Goal: Information Seeking & Learning: Learn about a topic

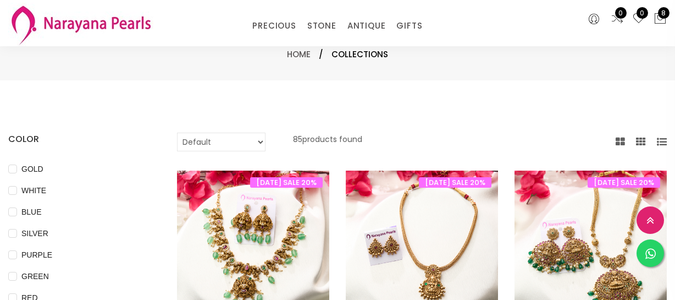
select select "INR"
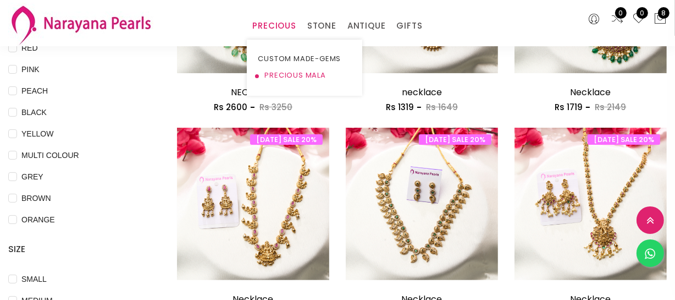
click at [285, 73] on link "PRECIOUS MALA" at bounding box center [304, 75] width 93 height 16
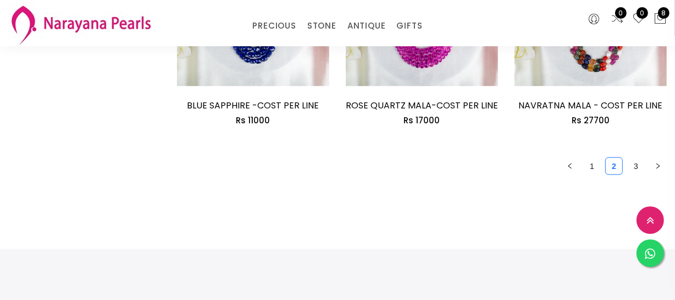
scroll to position [1550, 0]
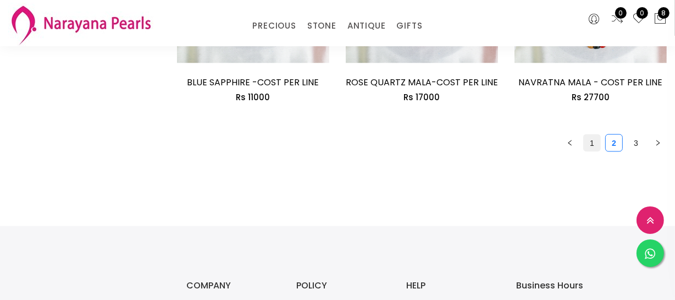
click at [595, 142] on link "1" at bounding box center [592, 143] width 16 height 16
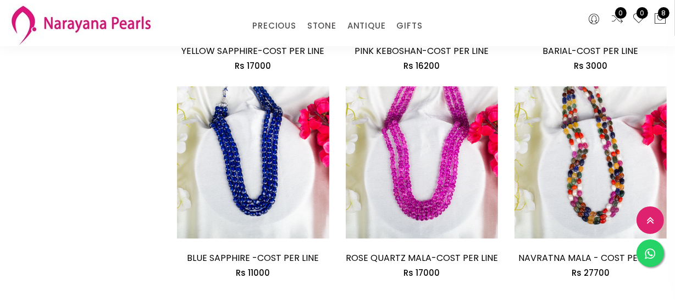
scroll to position [1450, 0]
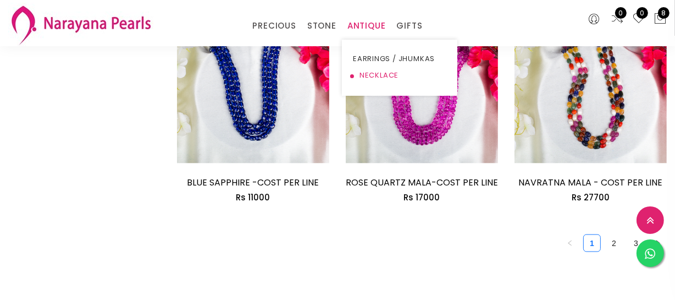
click at [382, 73] on link "NECKLACE" at bounding box center [399, 75] width 93 height 16
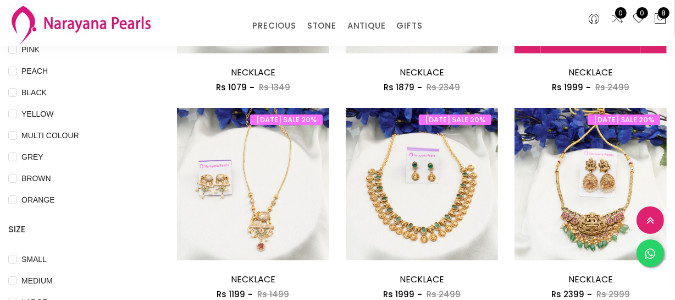
scroll to position [350, 0]
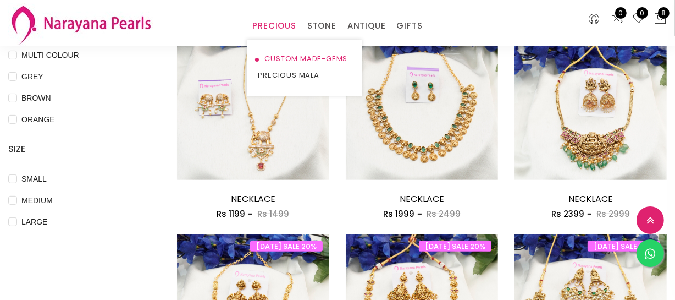
click at [274, 52] on link "CUSTOM MADE-GEMS" at bounding box center [304, 59] width 93 height 16
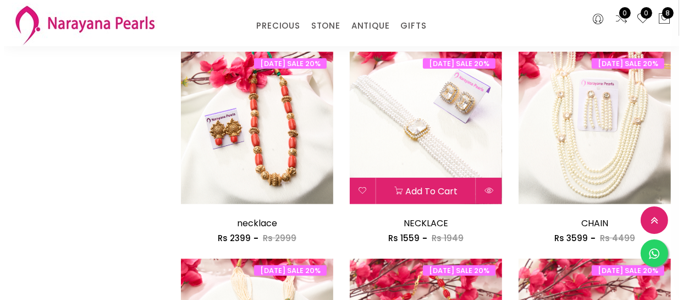
scroll to position [550, 0]
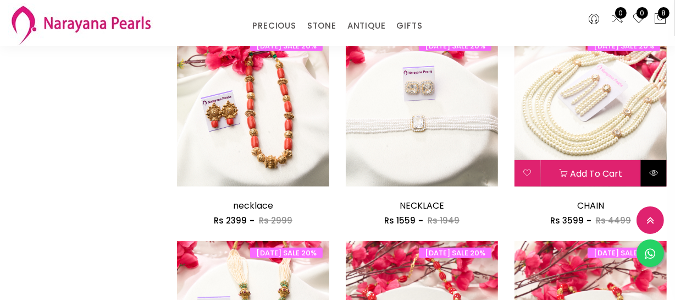
click at [647, 179] on button at bounding box center [654, 173] width 26 height 26
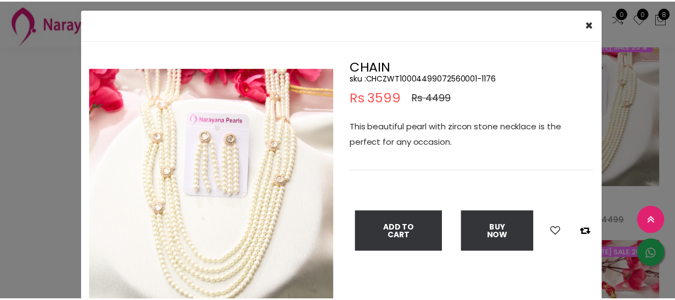
scroll to position [49, 0]
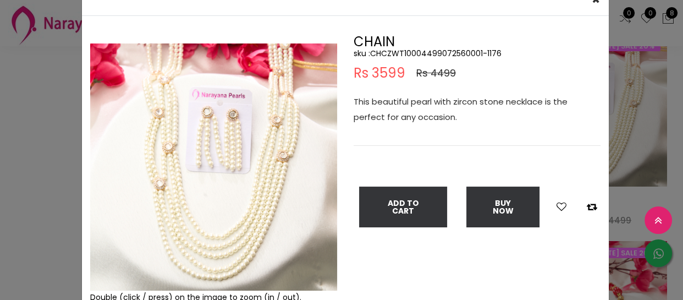
click at [26, 107] on div "× Close Double (click / press) on the image to zoom (in / out). CHAIN sku : CHC…" at bounding box center [341, 150] width 683 height 300
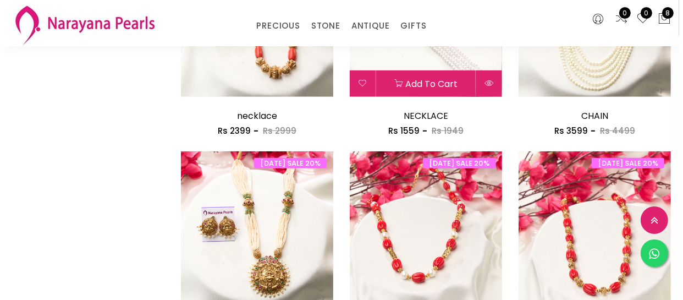
scroll to position [750, 0]
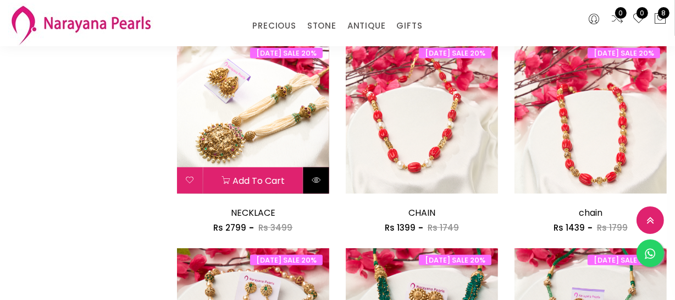
click at [313, 176] on icon at bounding box center [316, 179] width 9 height 9
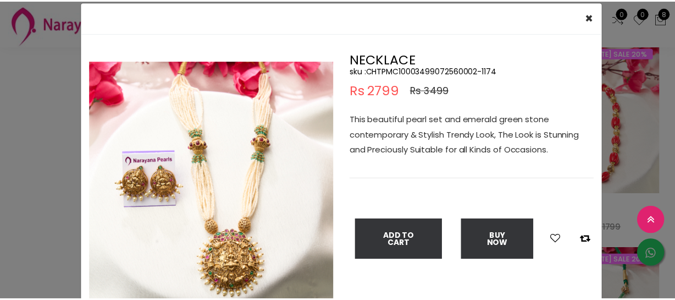
scroll to position [49, 0]
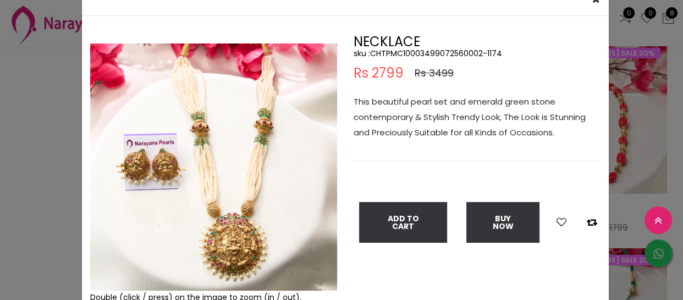
click at [48, 172] on div "× Close Double (click / press) on the image to zoom (in / out). NECKLACE sku : …" at bounding box center [341, 150] width 683 height 300
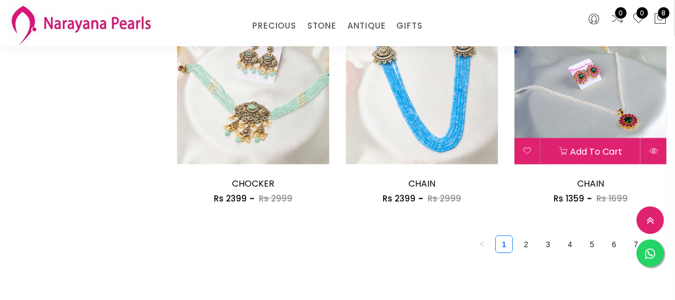
scroll to position [1400, 0]
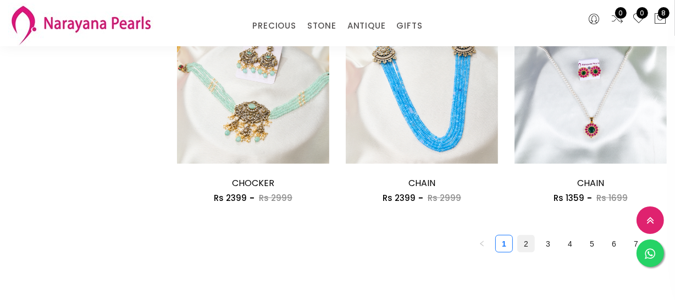
click at [528, 236] on link "2" at bounding box center [526, 243] width 16 height 16
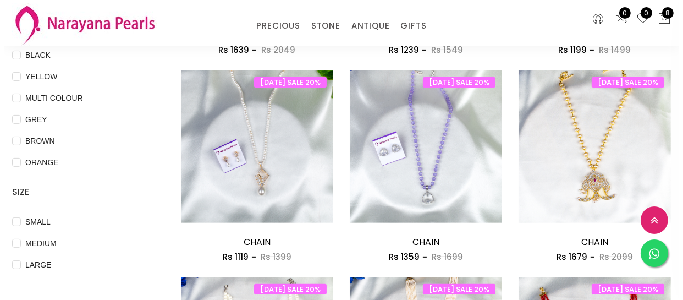
scroll to position [300, 0]
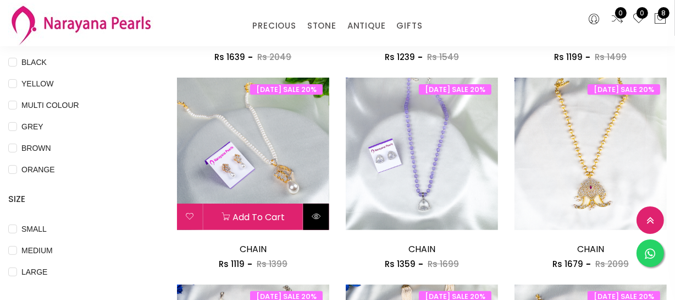
click at [316, 219] on icon at bounding box center [316, 216] width 9 height 9
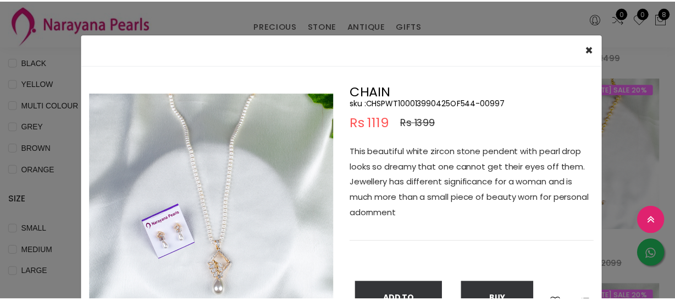
scroll to position [49, 0]
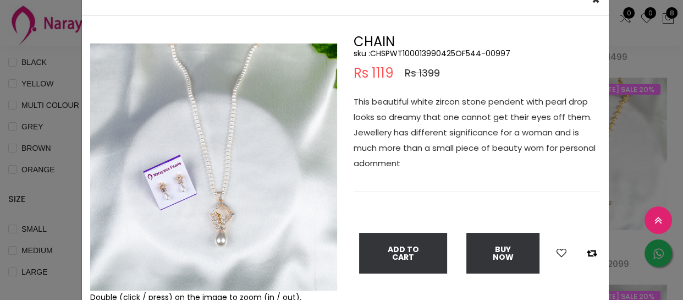
click at [29, 153] on div "× Close Double (click / press) on the image to zoom (in / out). CHAIN sku : CHS…" at bounding box center [341, 150] width 683 height 300
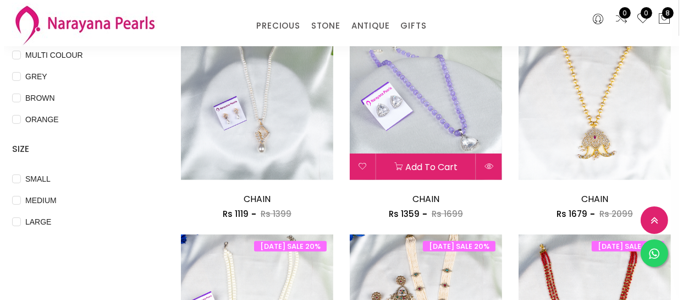
scroll to position [450, 0]
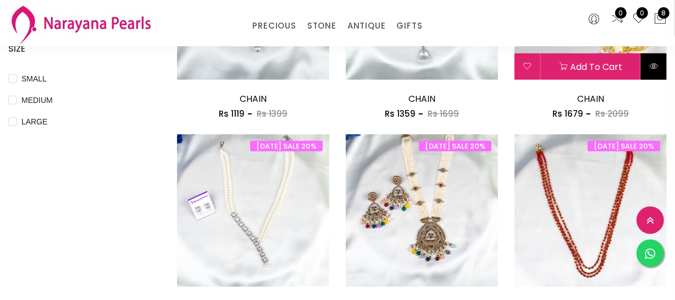
click at [657, 70] on icon at bounding box center [654, 66] width 9 height 9
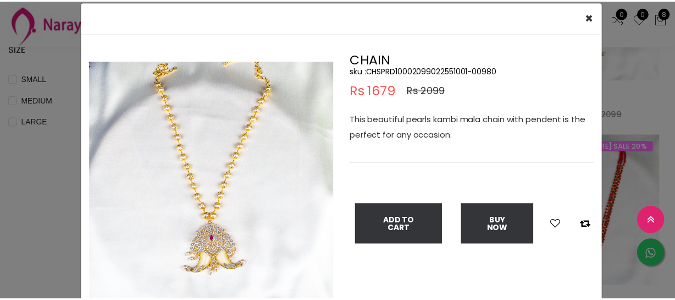
scroll to position [49, 0]
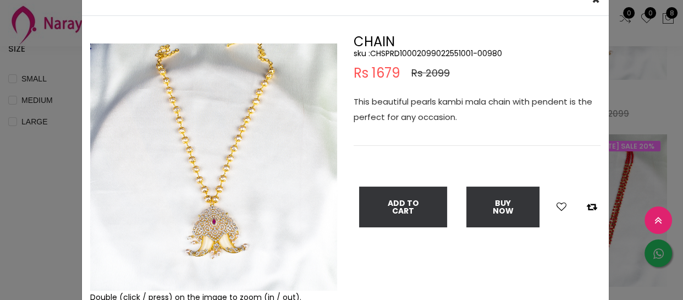
click at [65, 180] on div "× Close Double (click / press) on the image to zoom (in / out). CHAIN sku : CHS…" at bounding box center [341, 150] width 683 height 300
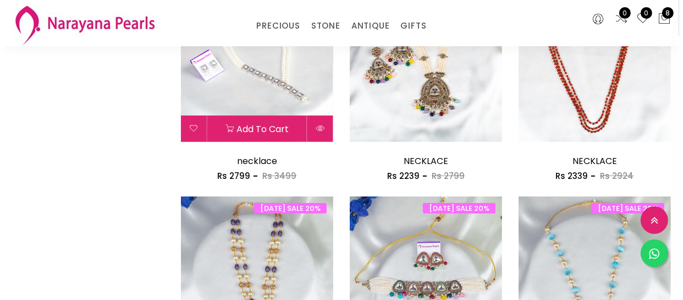
scroll to position [599, 0]
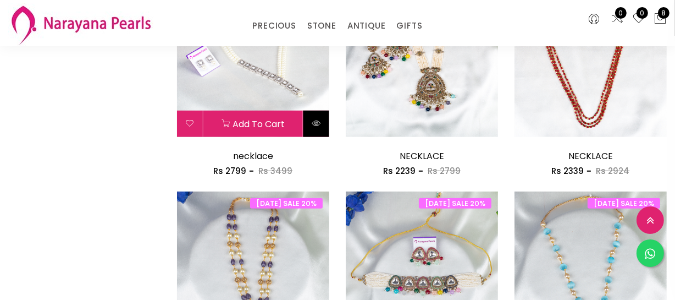
click at [315, 126] on icon at bounding box center [316, 123] width 9 height 9
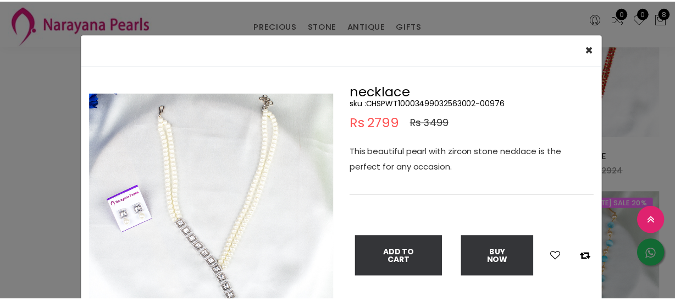
scroll to position [49, 0]
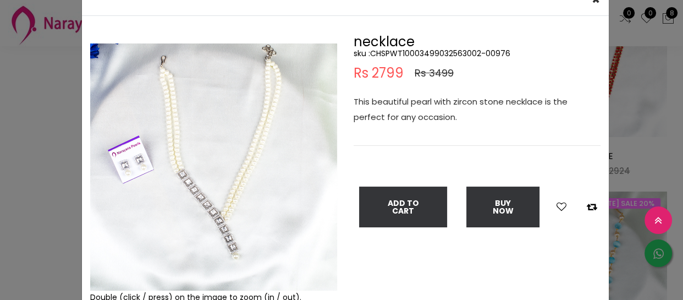
click at [19, 152] on div "× Close Double (click / press) on the image to zoom (in / out). necklace sku : …" at bounding box center [341, 150] width 683 height 300
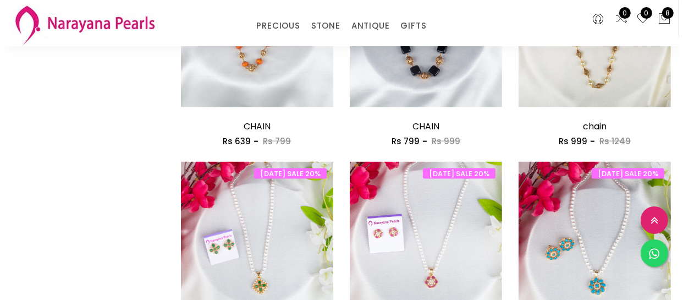
scroll to position [1450, 0]
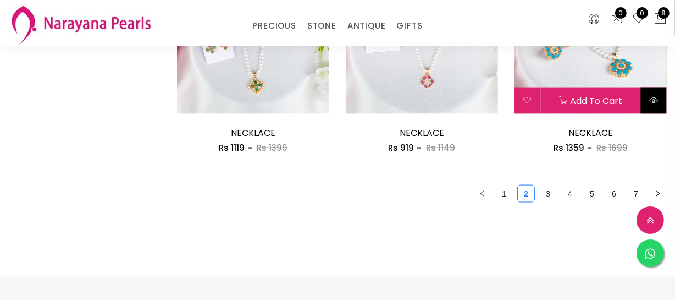
click at [652, 102] on icon at bounding box center [654, 100] width 9 height 9
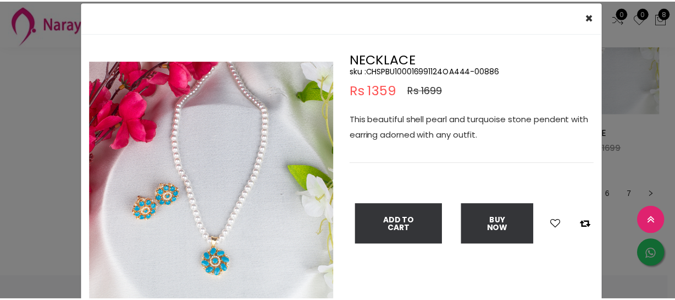
scroll to position [49, 0]
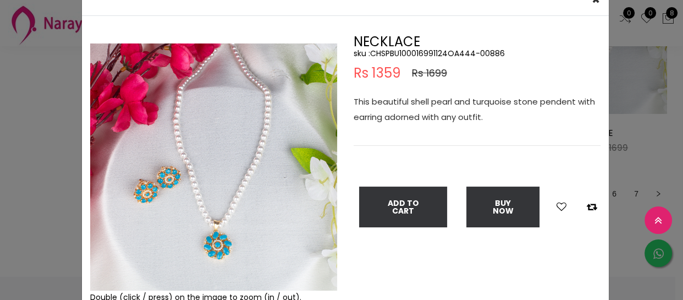
click at [59, 71] on div "× Close Double (click / press) on the image to zoom (in / out). NECKLACE sku : …" at bounding box center [341, 150] width 683 height 300
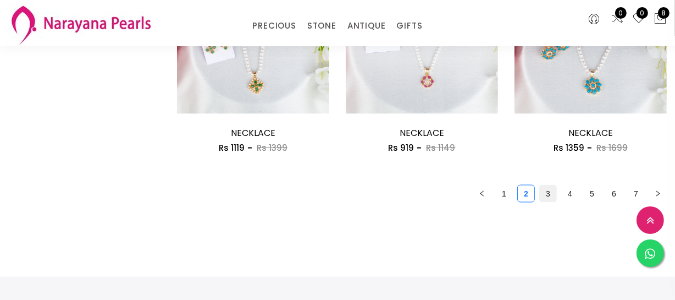
click at [549, 190] on link "3" at bounding box center [548, 193] width 16 height 16
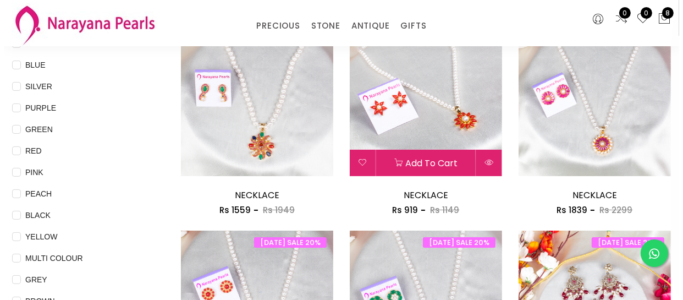
scroll to position [150, 0]
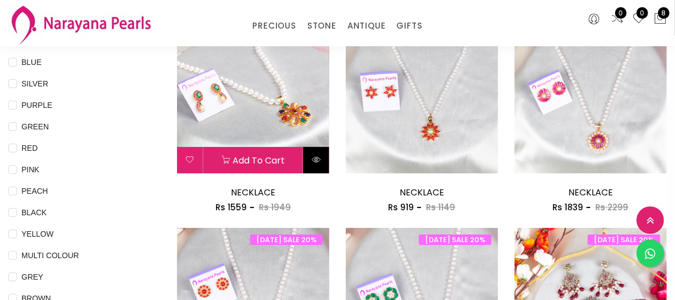
click at [311, 159] on button at bounding box center [317, 160] width 26 height 26
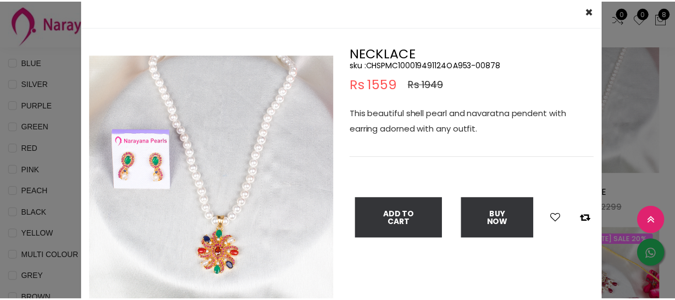
scroll to position [49, 0]
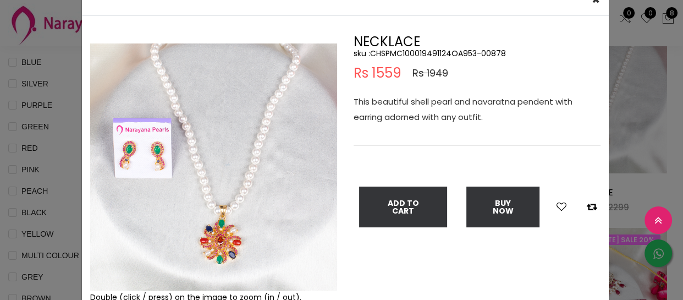
click at [29, 100] on div "× Close Double (click / press) on the image to zoom (in / out). NECKLACE sku : …" at bounding box center [341, 150] width 683 height 300
